Goal: Task Accomplishment & Management: Manage account settings

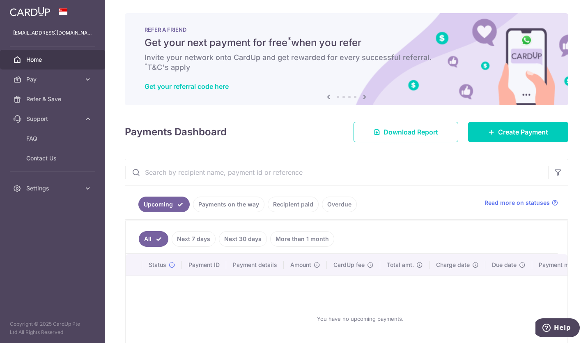
click at [67, 189] on span "Settings" at bounding box center [53, 188] width 54 height 8
click at [48, 228] on span "Logout" at bounding box center [53, 227] width 54 height 8
